Goal: Information Seeking & Learning: Learn about a topic

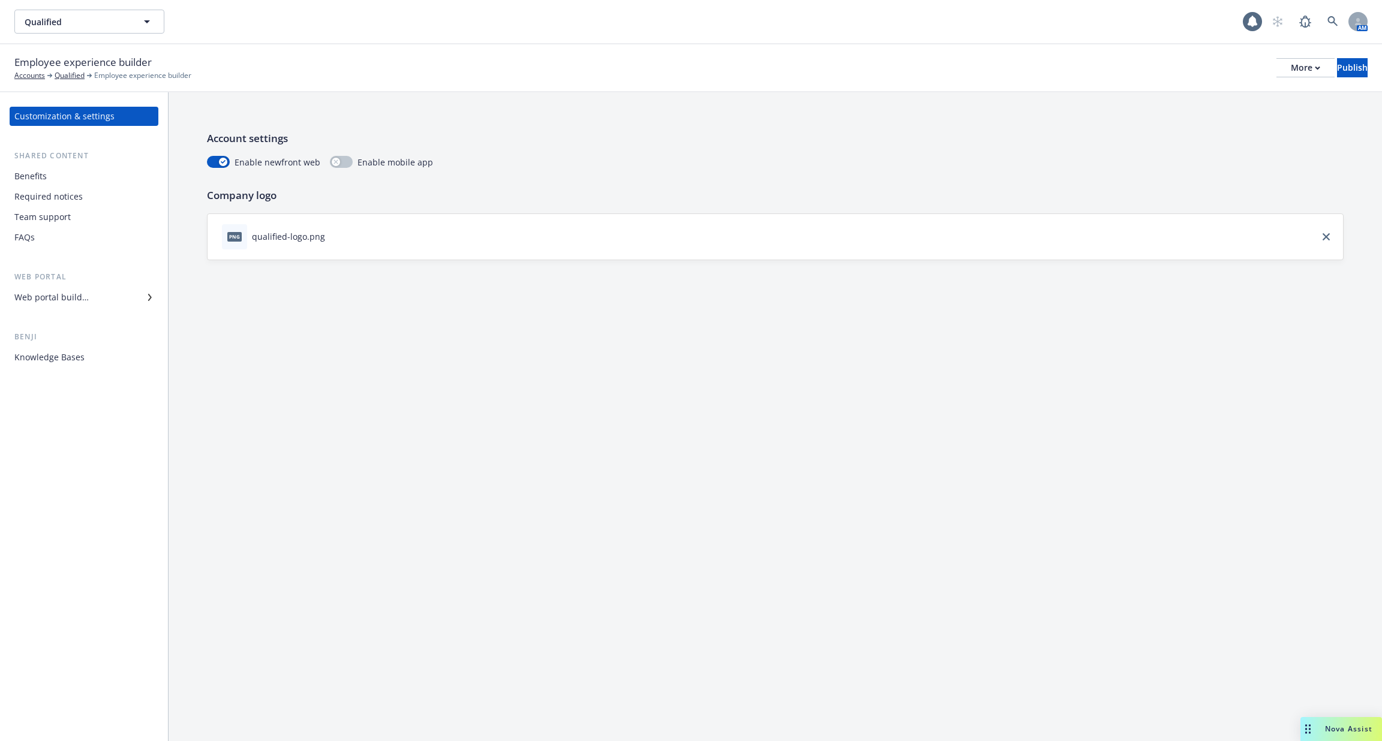
click at [65, 307] on div "Customization & settings Shared content Benefits Required notices Team support …" at bounding box center [84, 237] width 149 height 260
click at [59, 297] on div "Web portal builder" at bounding box center [51, 297] width 74 height 19
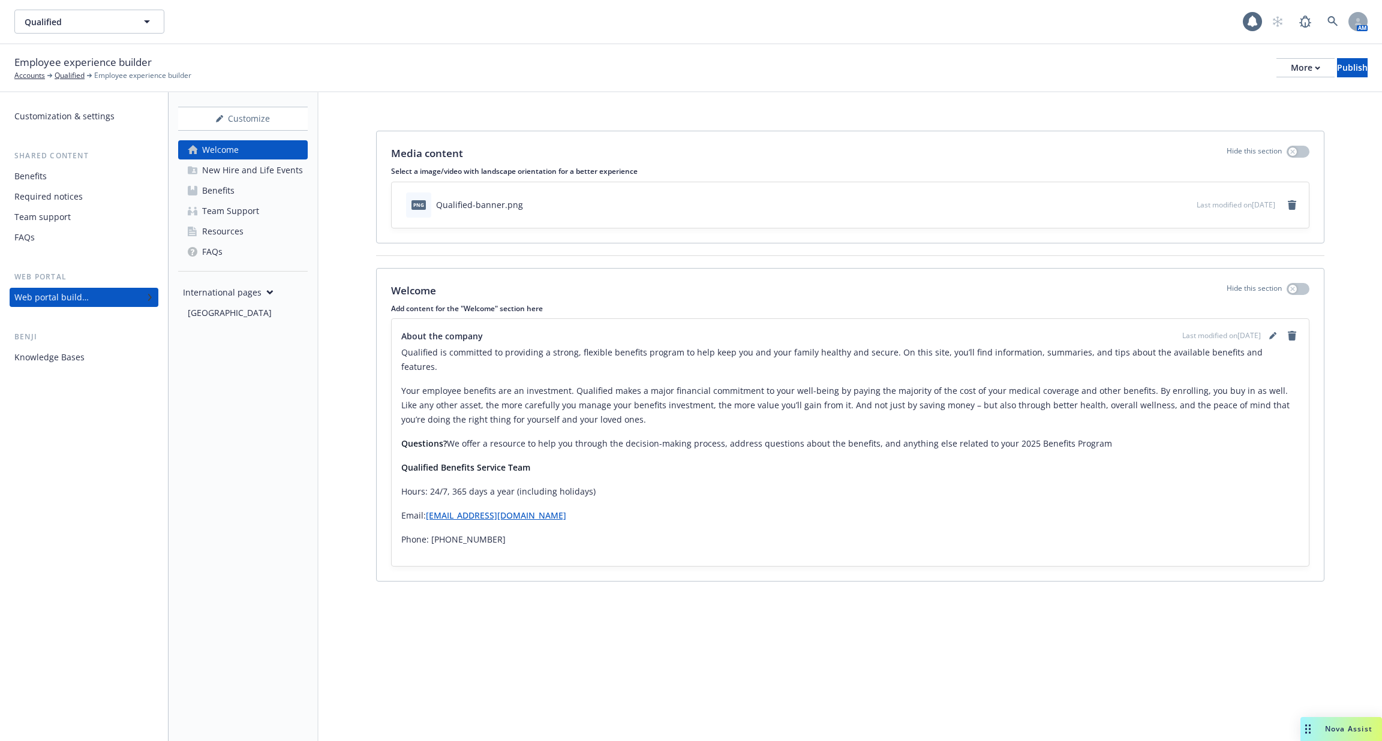
click at [55, 353] on div "Knowledge Bases" at bounding box center [49, 357] width 70 height 19
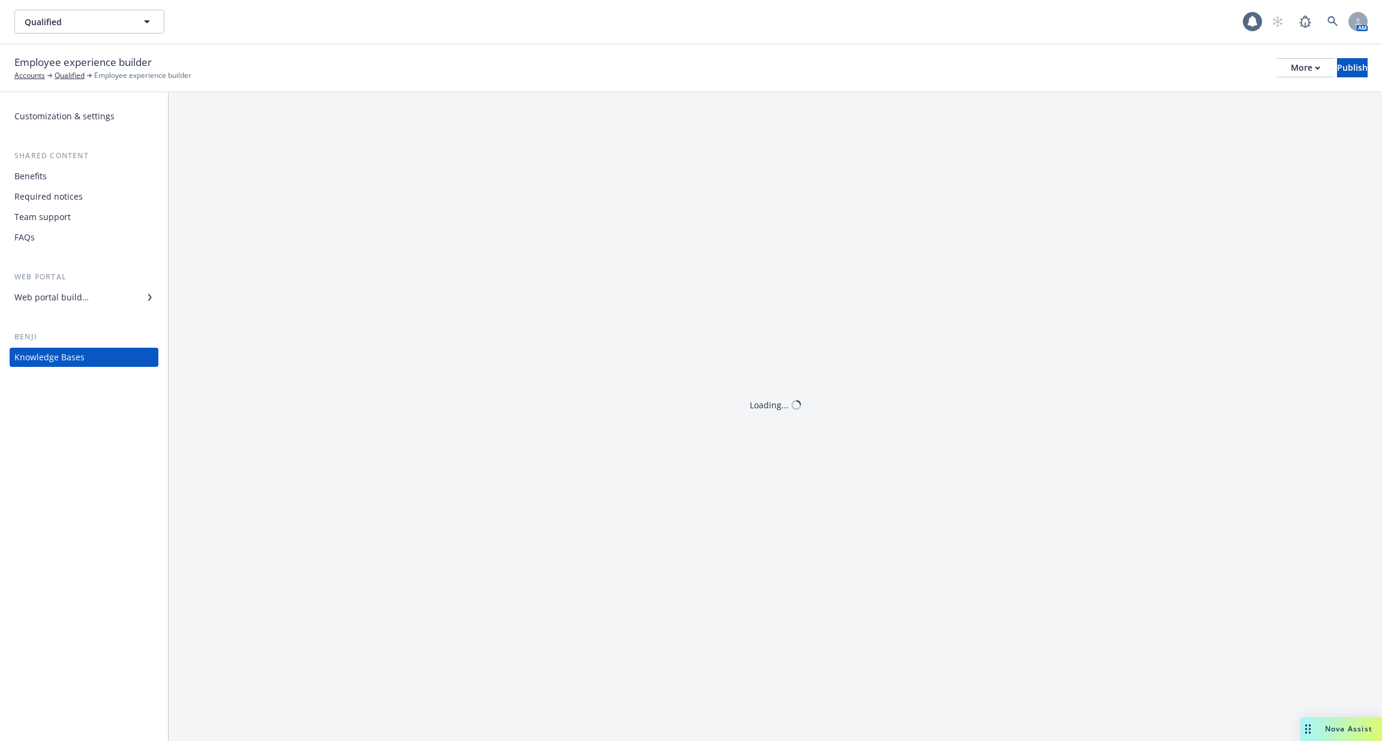
click at [47, 226] on div "Team support" at bounding box center [42, 217] width 56 height 19
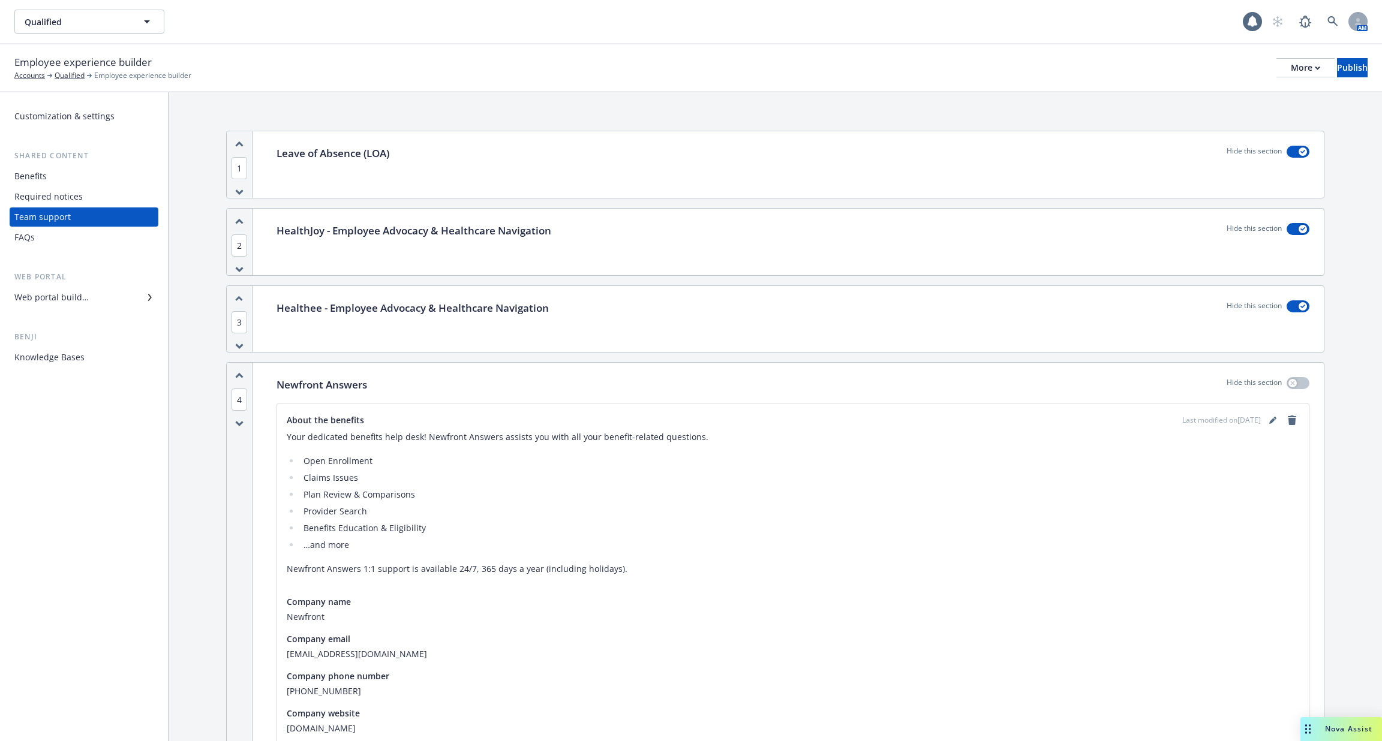
scroll to position [636, 0]
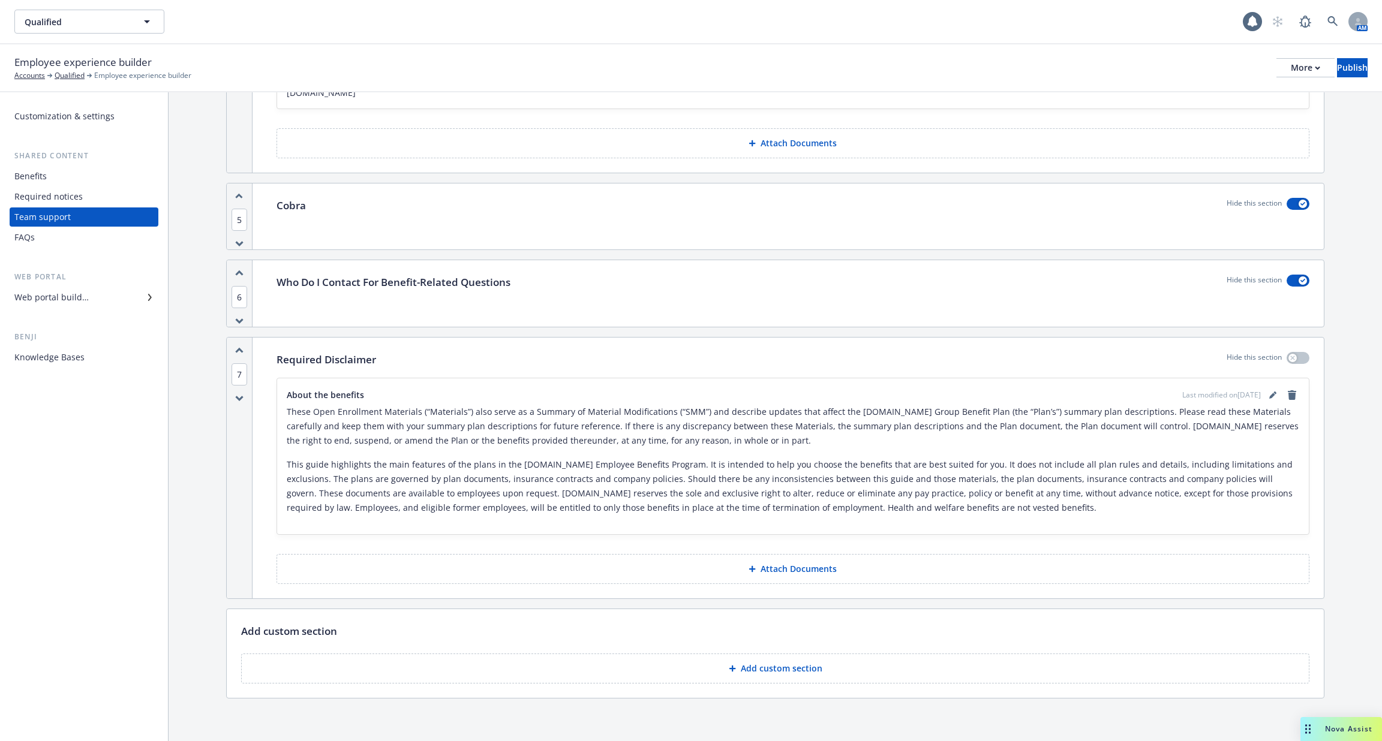
click at [68, 224] on div "Team support" at bounding box center [42, 217] width 56 height 19
click at [60, 236] on div "FAQs" at bounding box center [83, 237] width 139 height 19
click at [38, 203] on div "Required notices" at bounding box center [48, 196] width 68 height 19
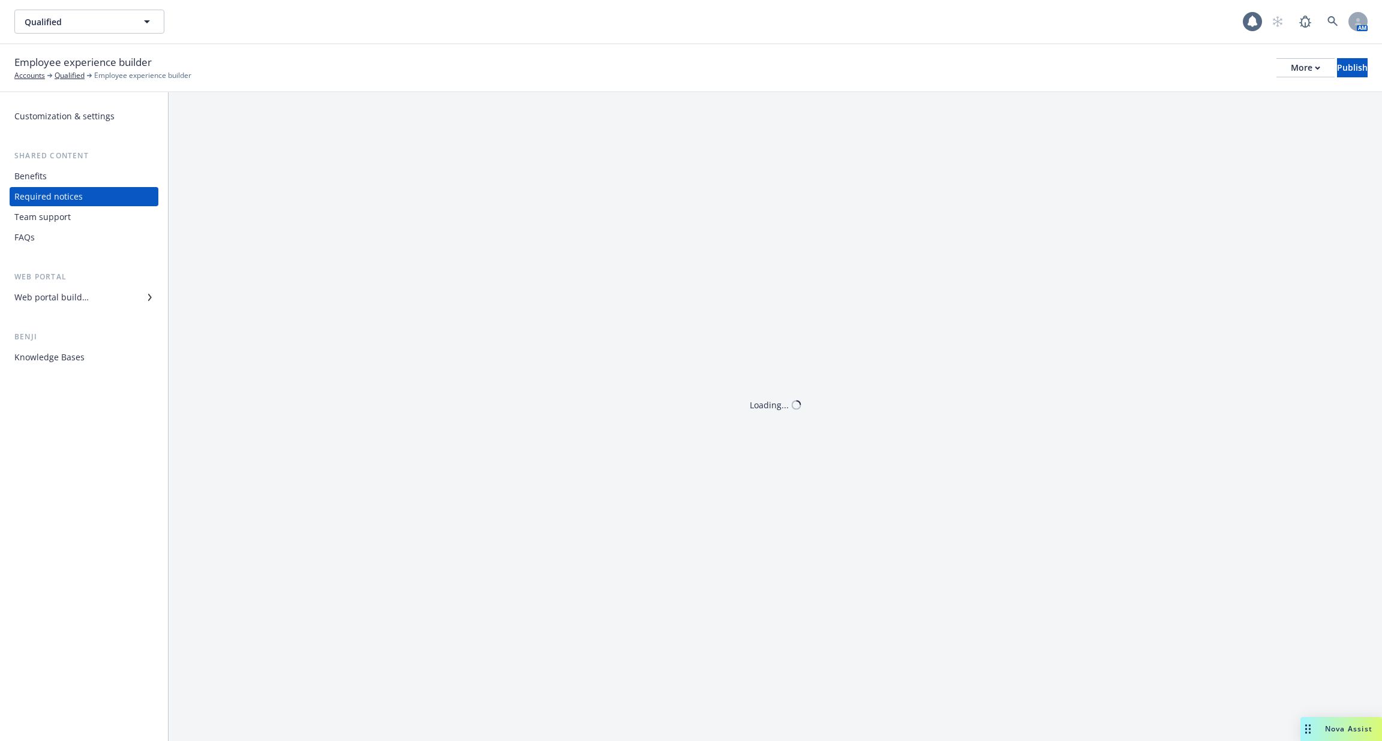
click at [68, 184] on div "Benefits" at bounding box center [83, 176] width 139 height 19
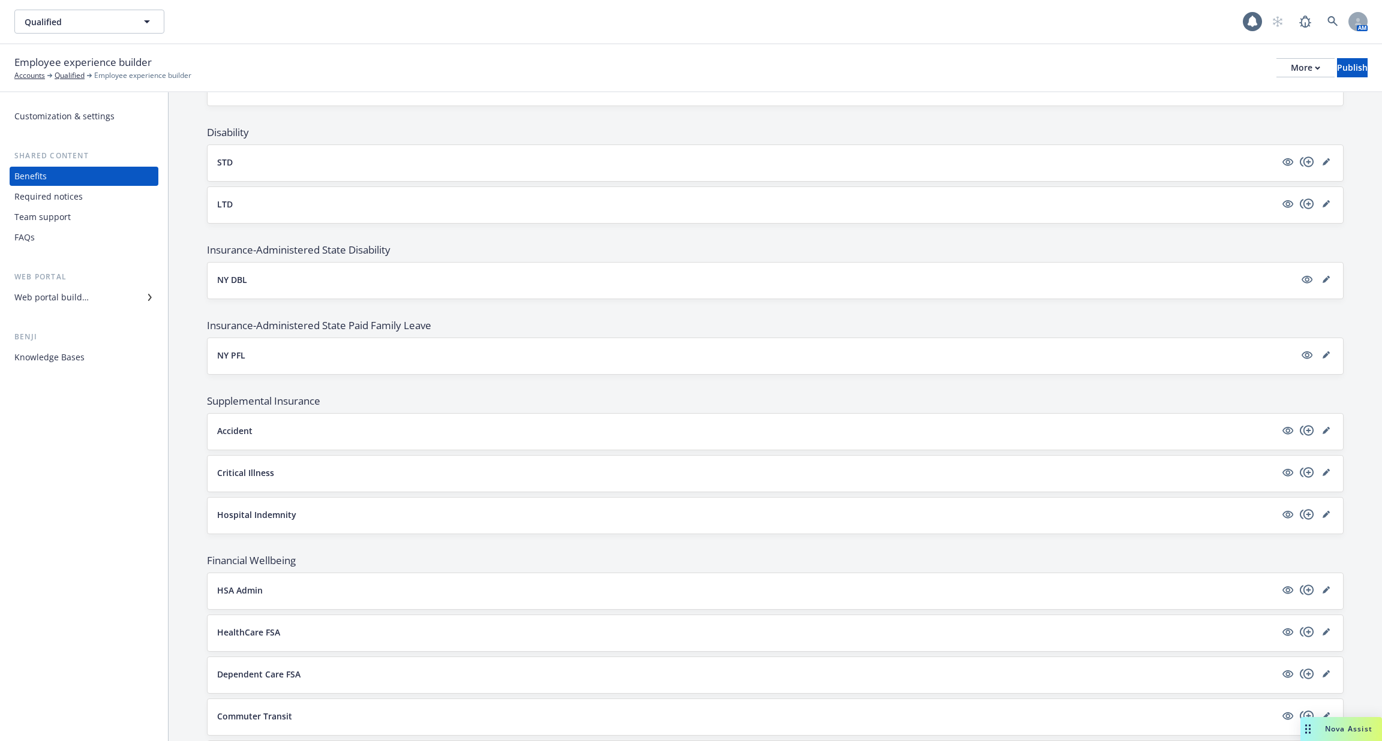
scroll to position [777, 0]
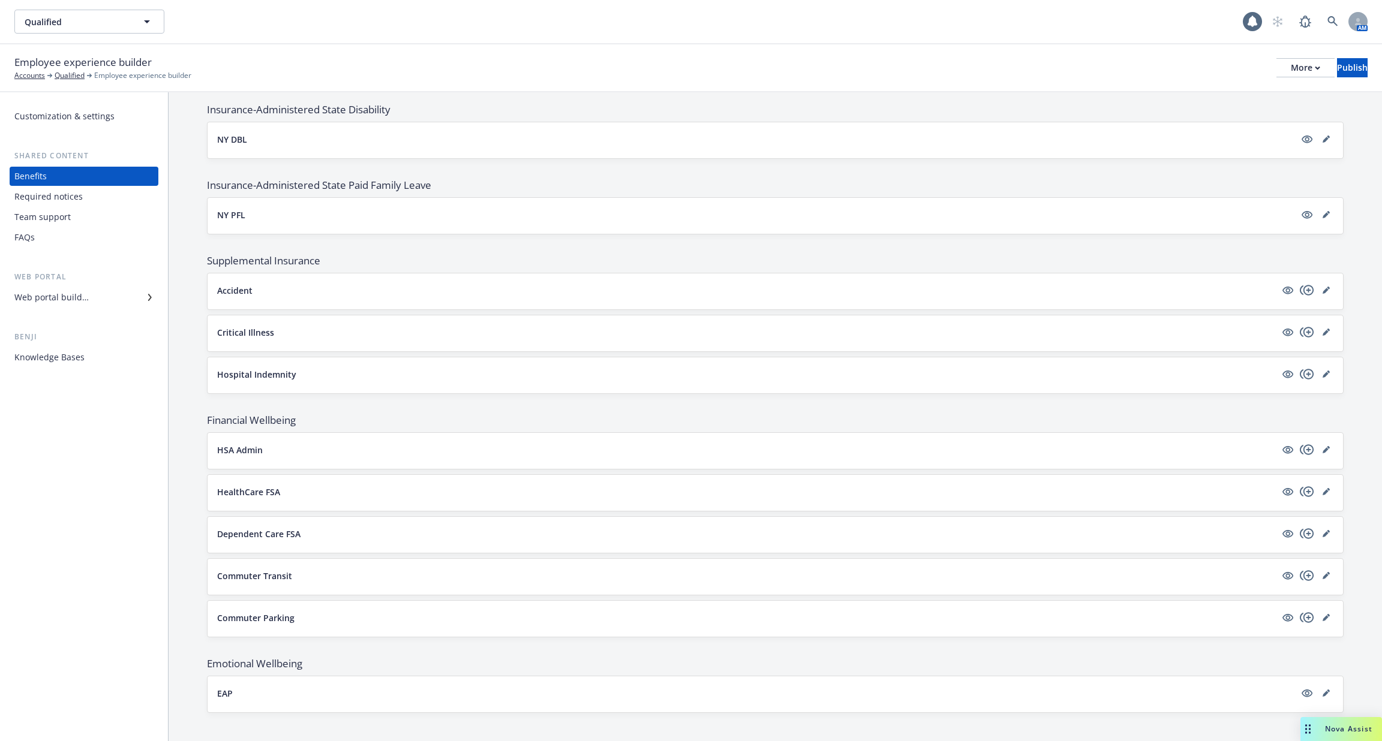
click at [49, 218] on div "Team support" at bounding box center [42, 217] width 56 height 19
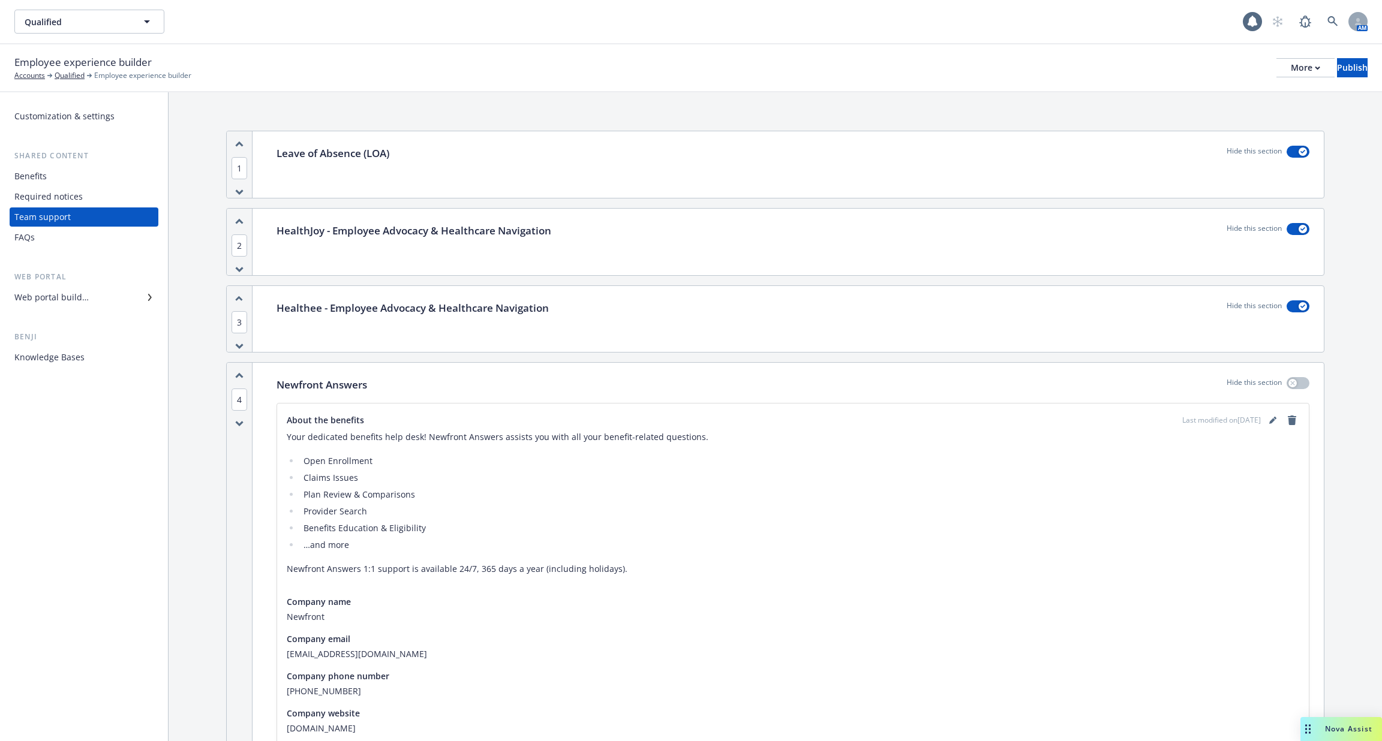
click at [40, 198] on div "Required notices" at bounding box center [48, 196] width 68 height 19
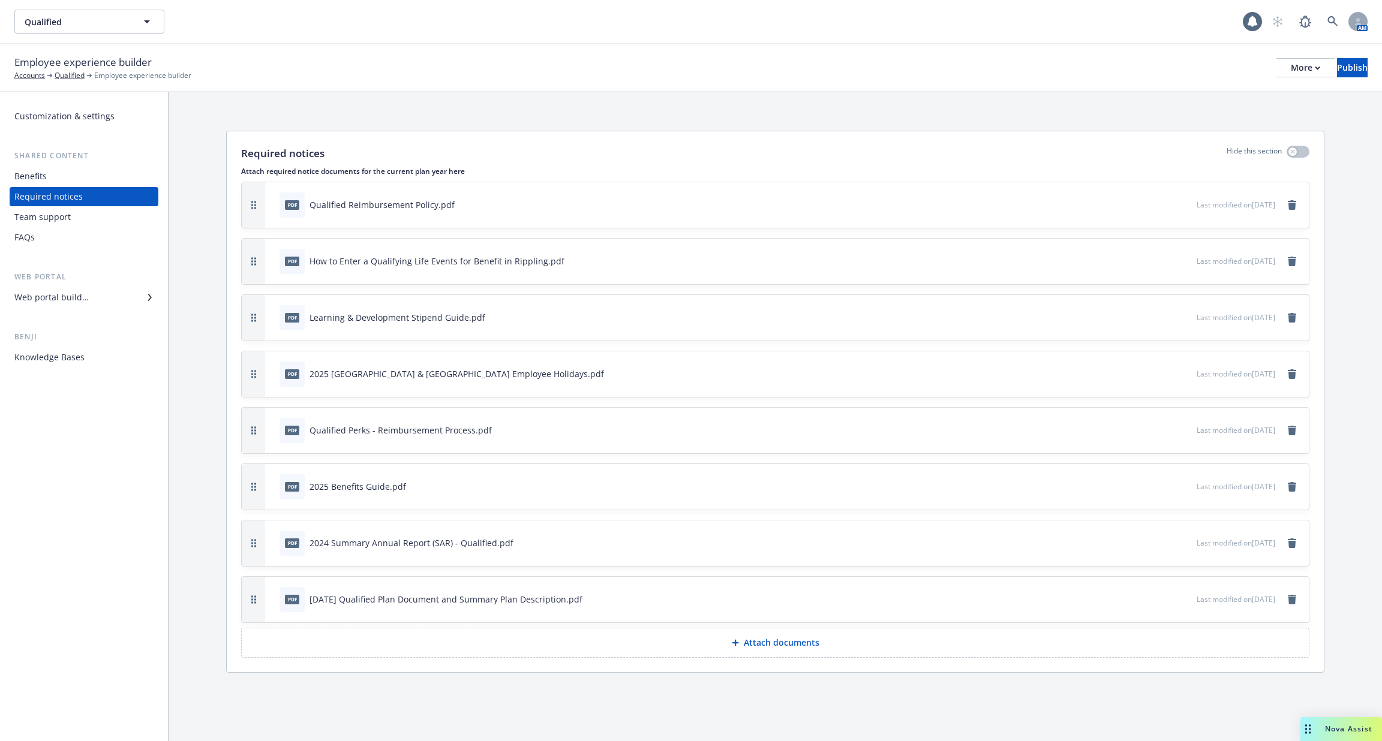
click at [41, 231] on div "FAQs" at bounding box center [83, 237] width 139 height 19
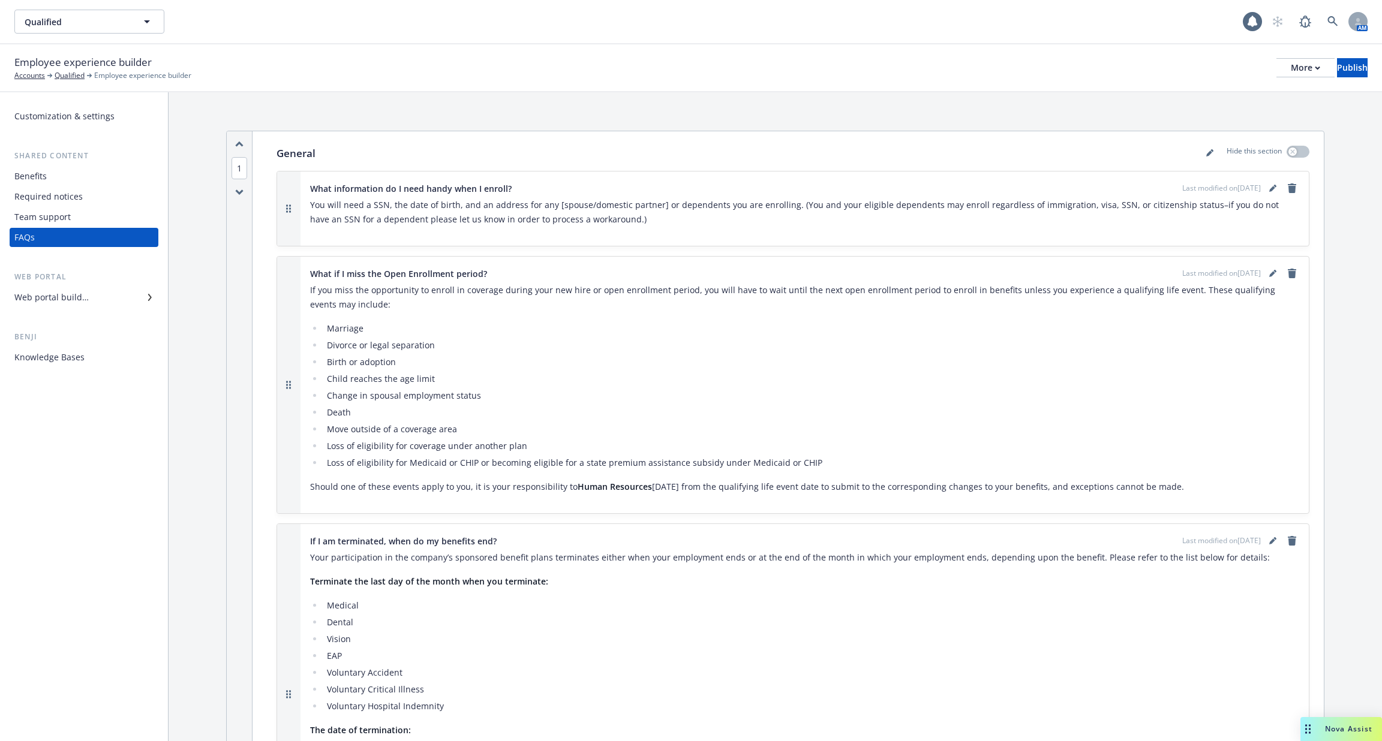
click at [62, 293] on div "Web portal builder" at bounding box center [51, 297] width 74 height 19
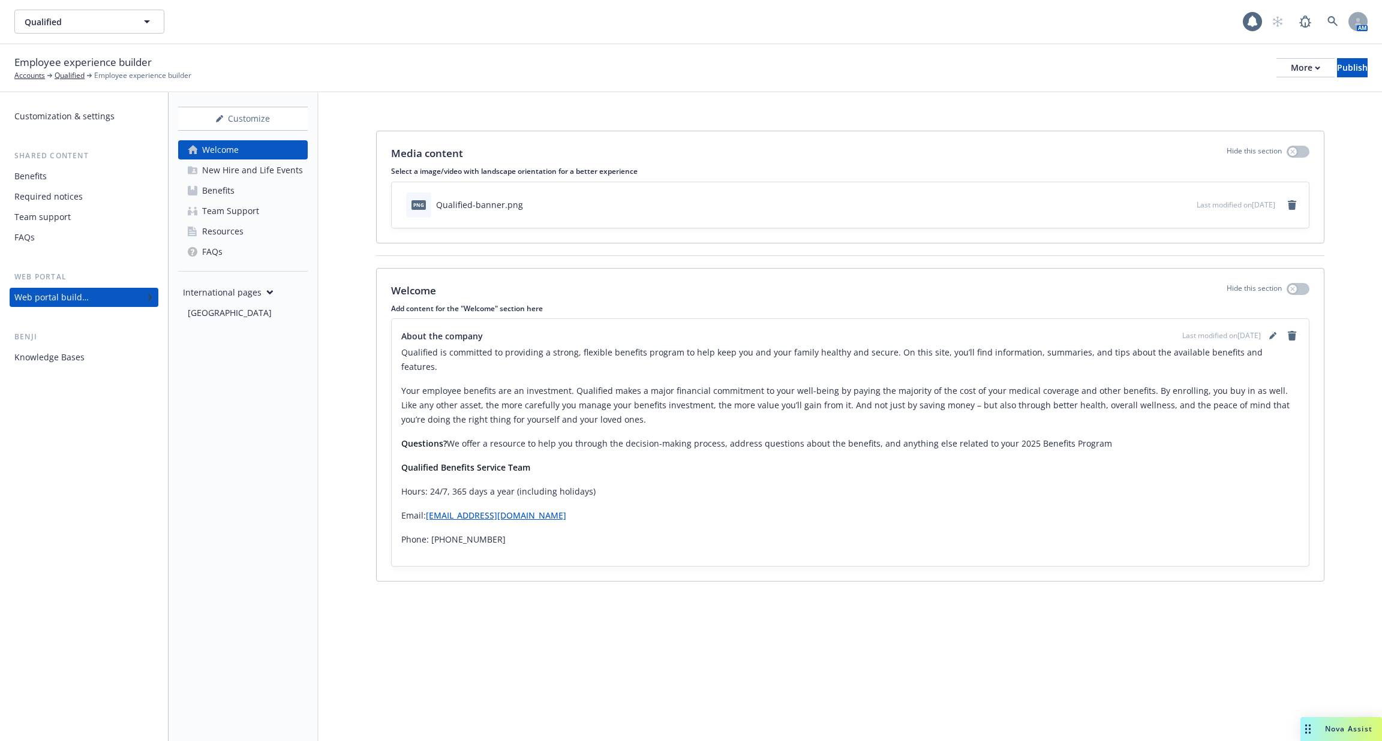
click at [74, 362] on div "Knowledge Bases" at bounding box center [49, 357] width 70 height 19
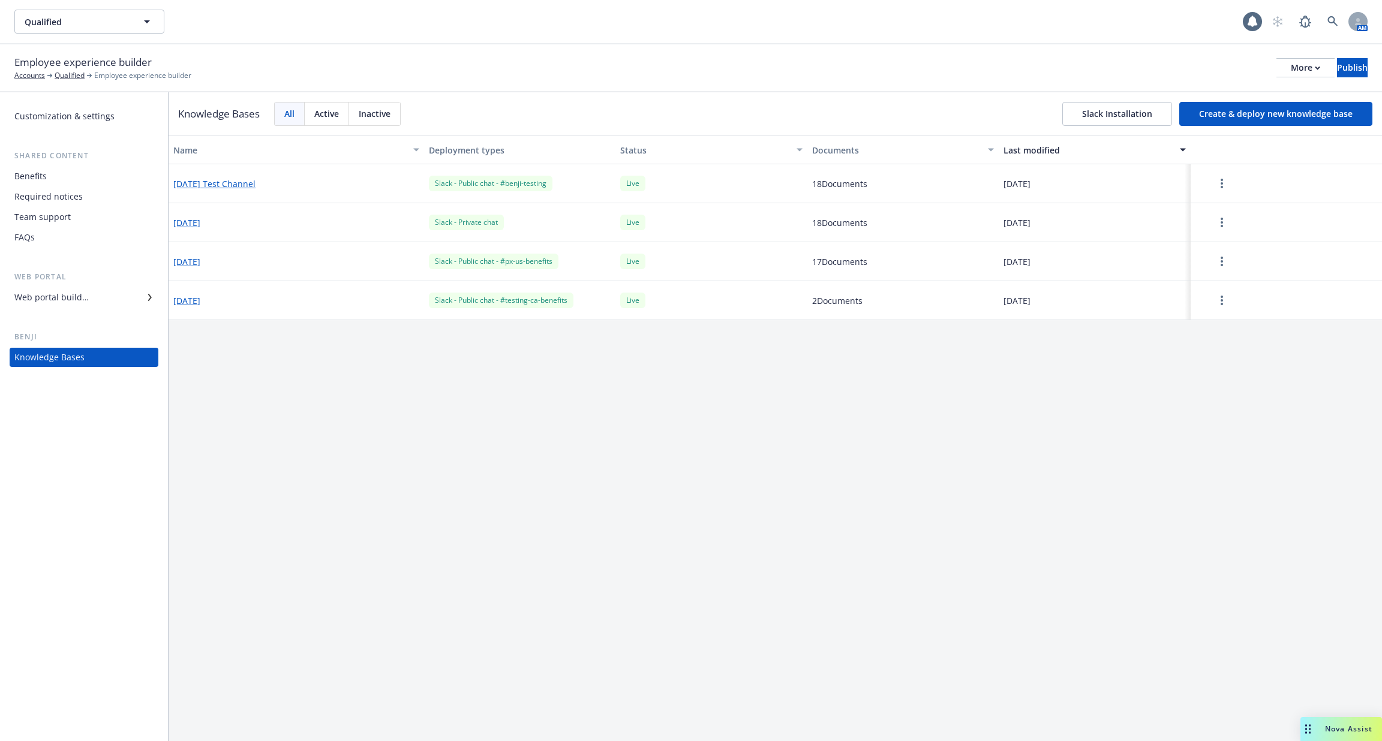
click at [74, 318] on div "Customization & settings Shared content Benefits Required notices Team support …" at bounding box center [84, 237] width 149 height 260
click at [70, 299] on div "Web portal builder" at bounding box center [51, 297] width 74 height 19
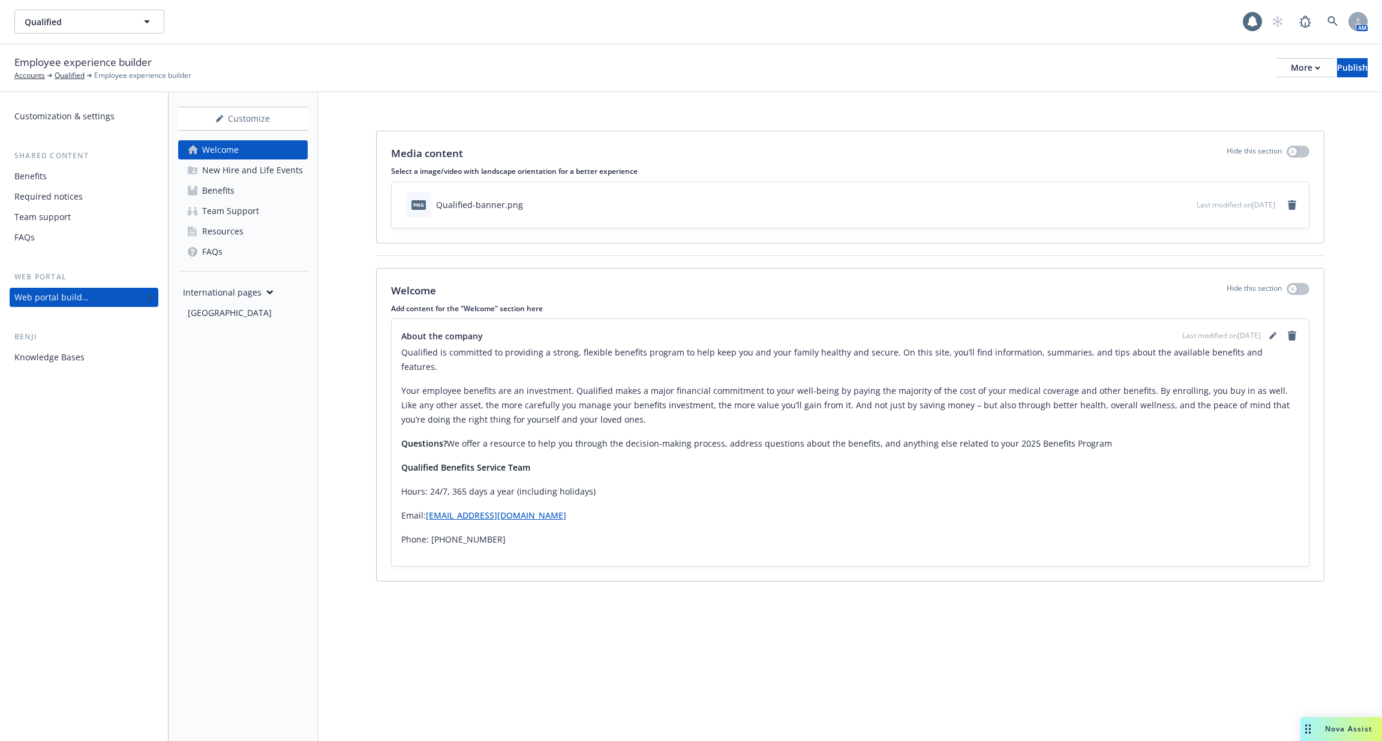
click at [58, 369] on div "Customization & settings Shared content Benefits Required notices Team support …" at bounding box center [84, 416] width 168 height 649
click at [63, 363] on div "Knowledge Bases" at bounding box center [49, 357] width 70 height 19
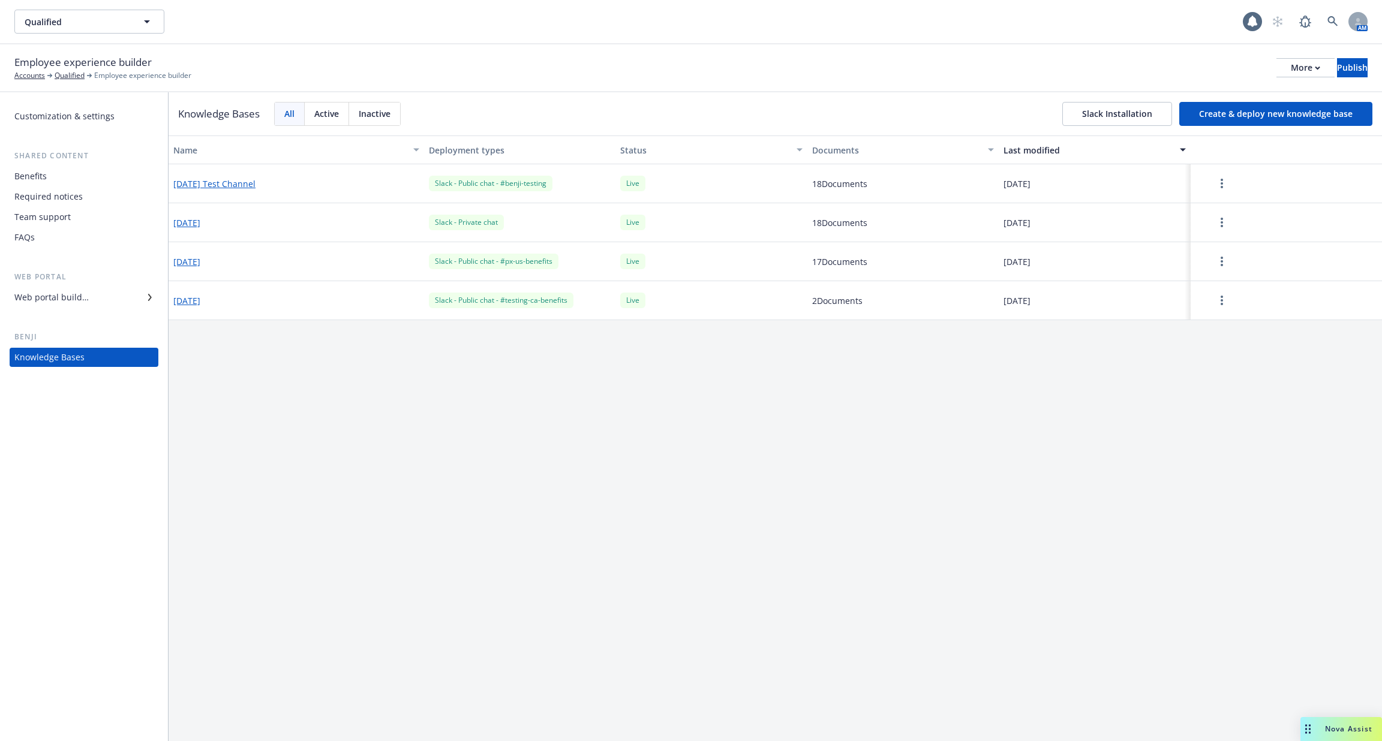
click at [200, 264] on button "[DATE]" at bounding box center [186, 261] width 27 height 13
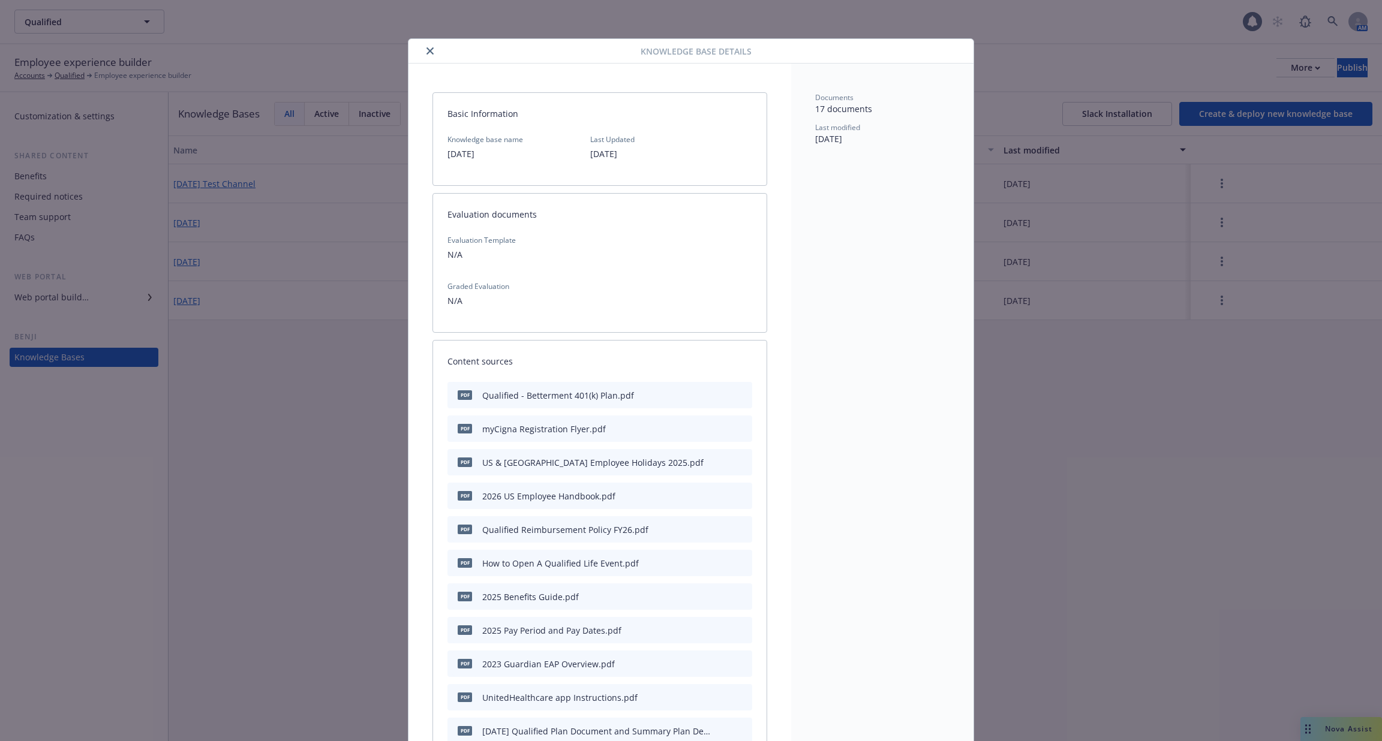
scroll to position [36, 0]
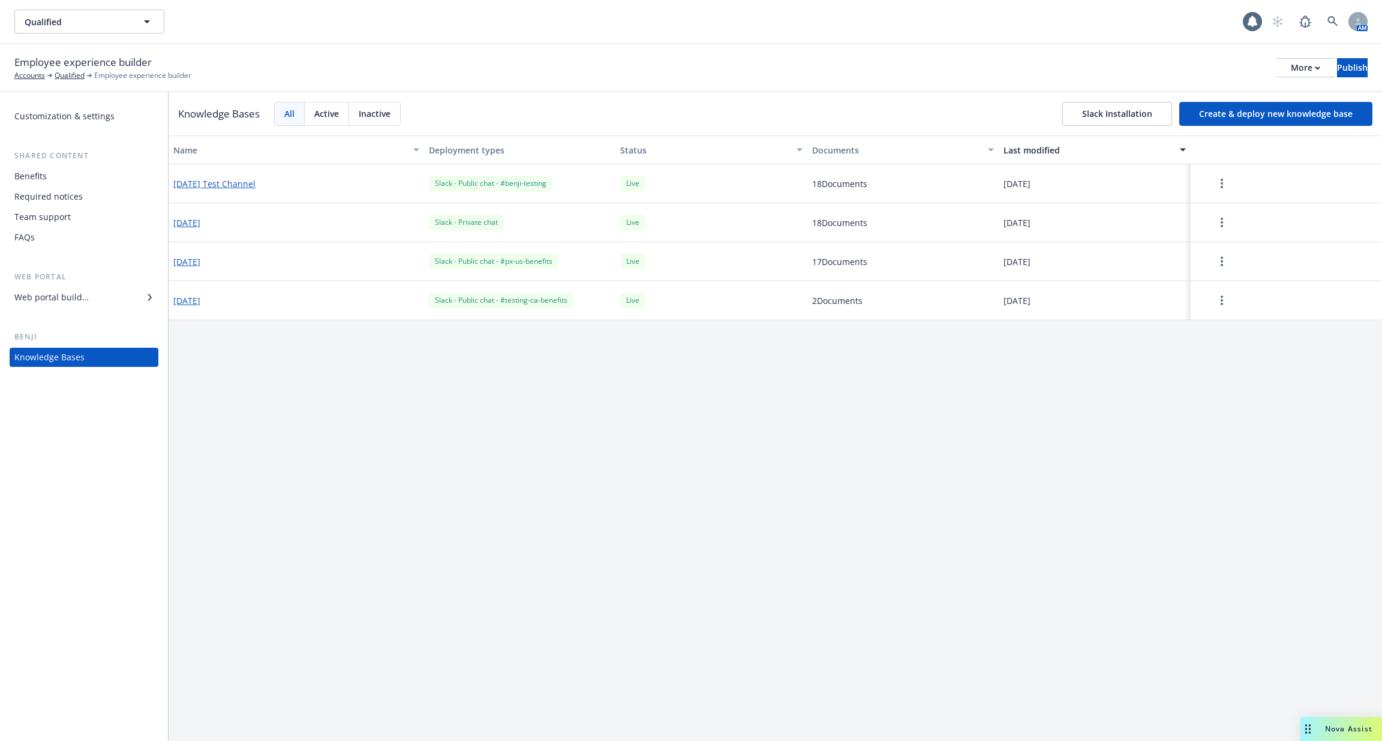
click at [193, 261] on button "[DATE]" at bounding box center [186, 261] width 27 height 13
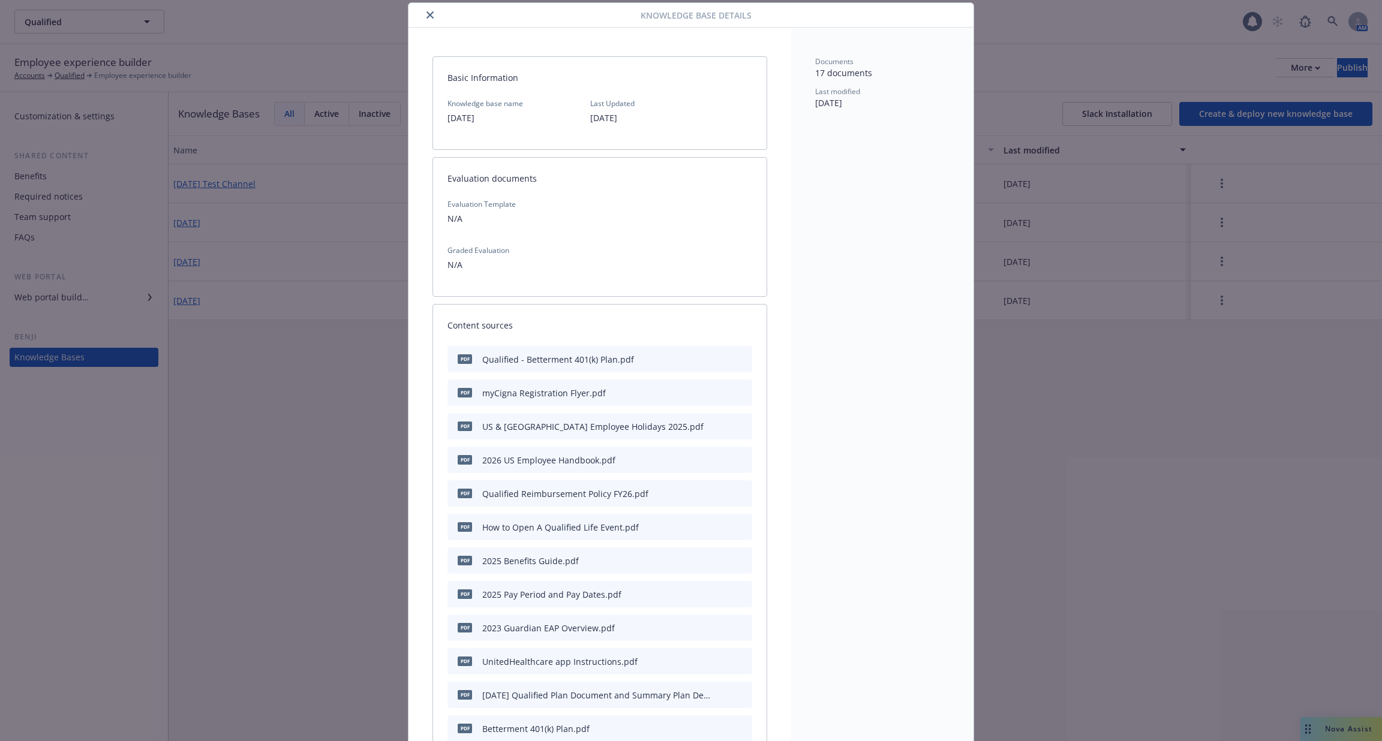
scroll to position [489, 0]
